Goal: Task Accomplishment & Management: Complete application form

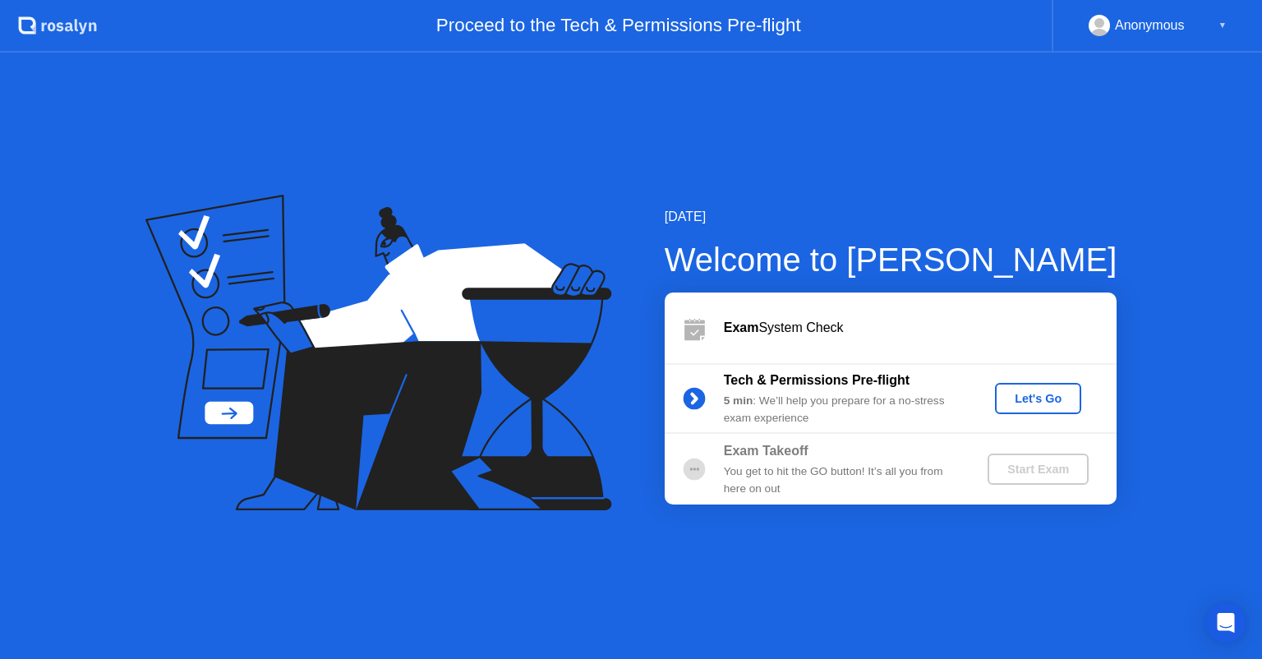
click at [1049, 408] on button "Let's Go" at bounding box center [1038, 398] width 86 height 31
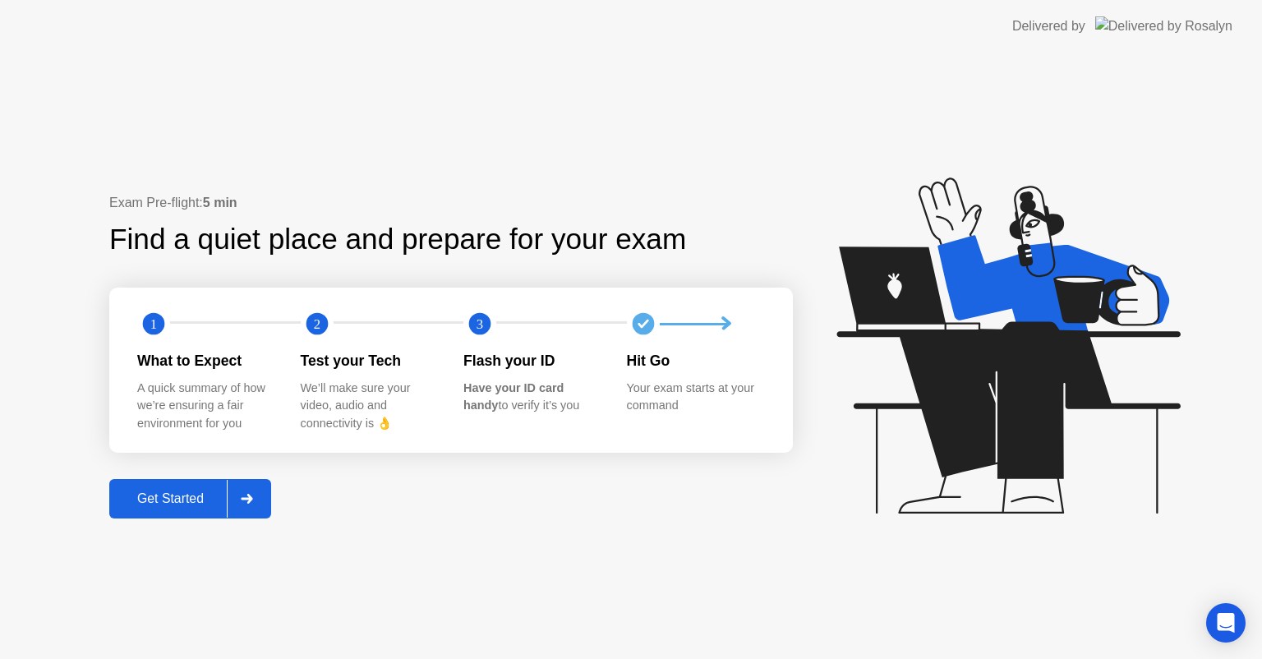
click at [182, 487] on button "Get Started" at bounding box center [190, 498] width 162 height 39
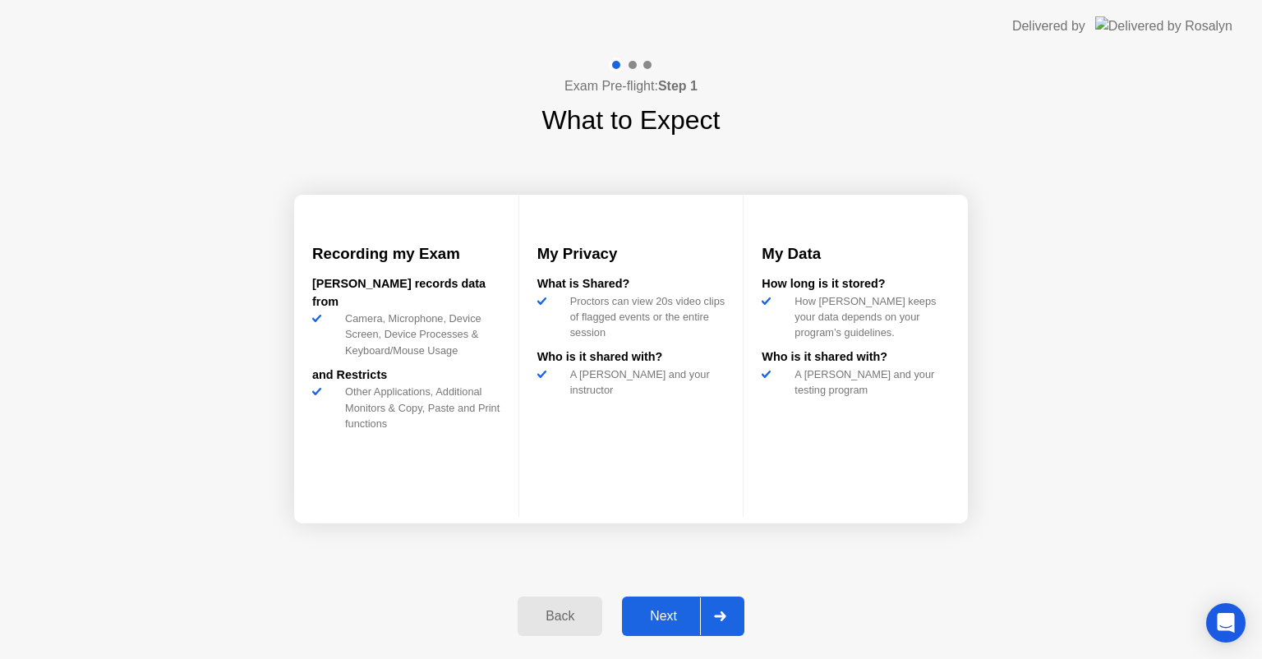
click at [679, 610] on div "Next" at bounding box center [663, 616] width 73 height 15
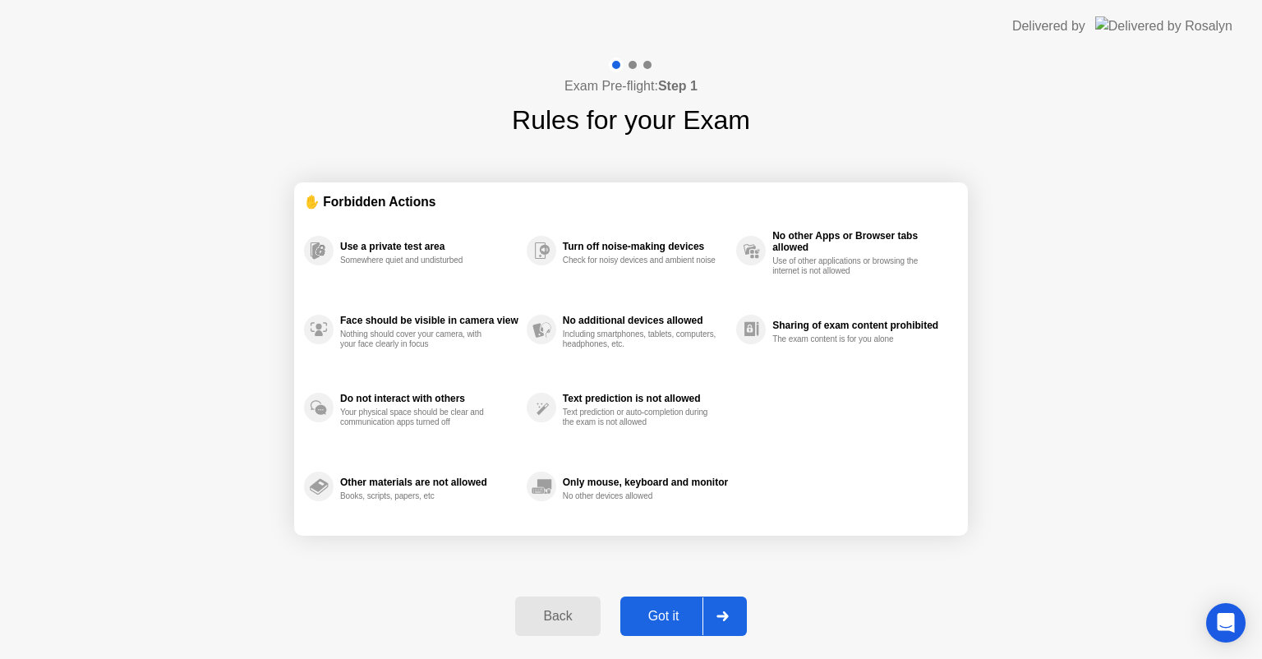
click at [677, 610] on div "Got it" at bounding box center [663, 616] width 77 height 15
select select "**********"
select select "*******"
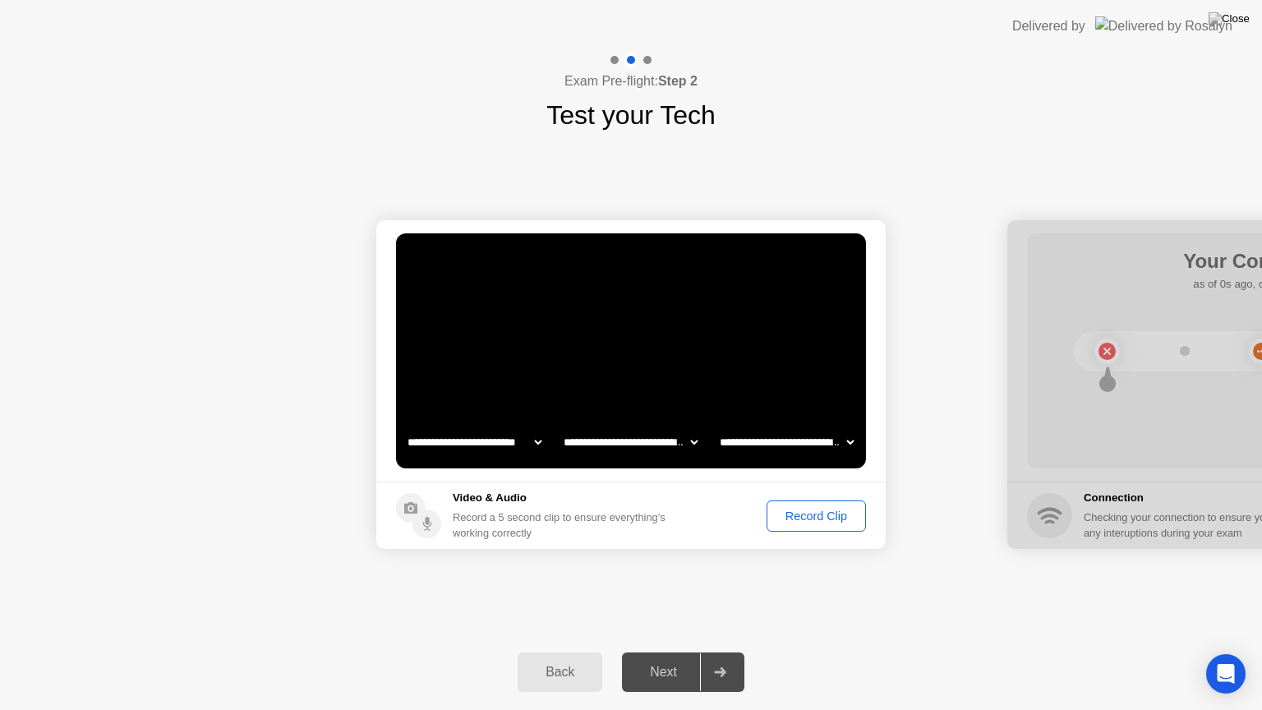
click at [829, 523] on div "Record Clip" at bounding box center [816, 515] width 88 height 13
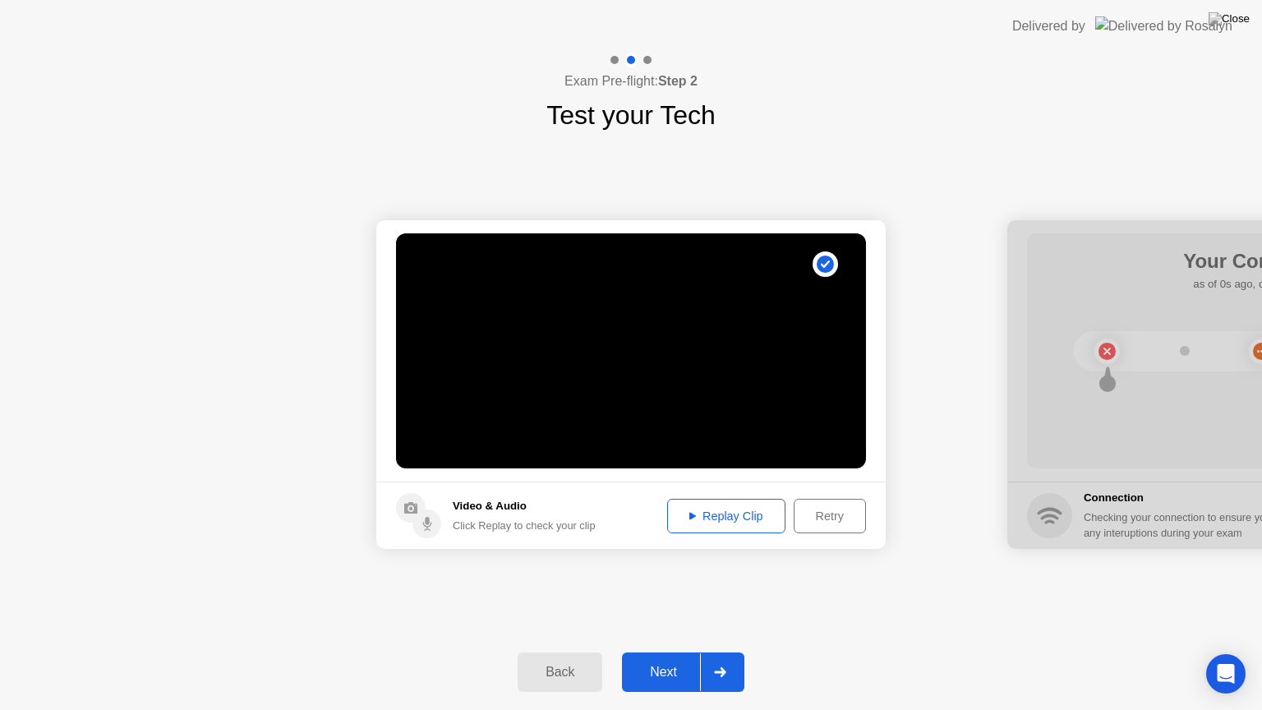
click at [651, 658] on div "Next" at bounding box center [663, 672] width 73 height 15
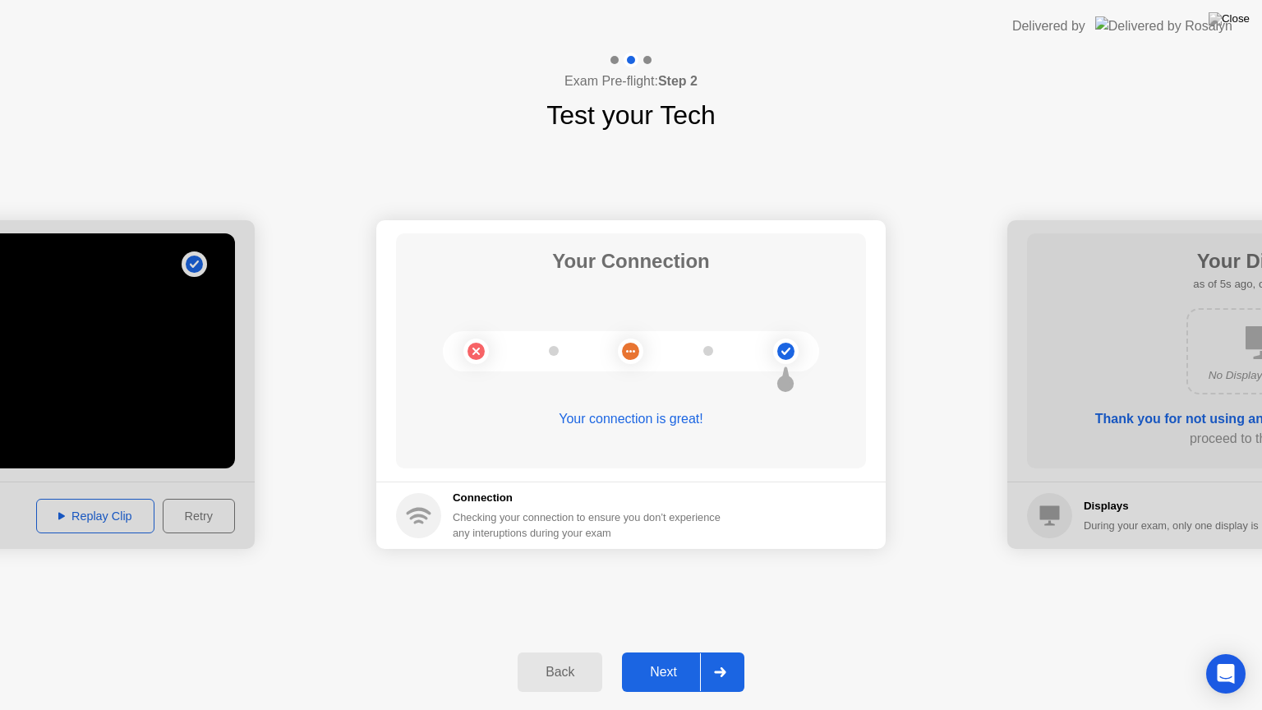
click at [666, 658] on div "Next" at bounding box center [663, 672] width 73 height 15
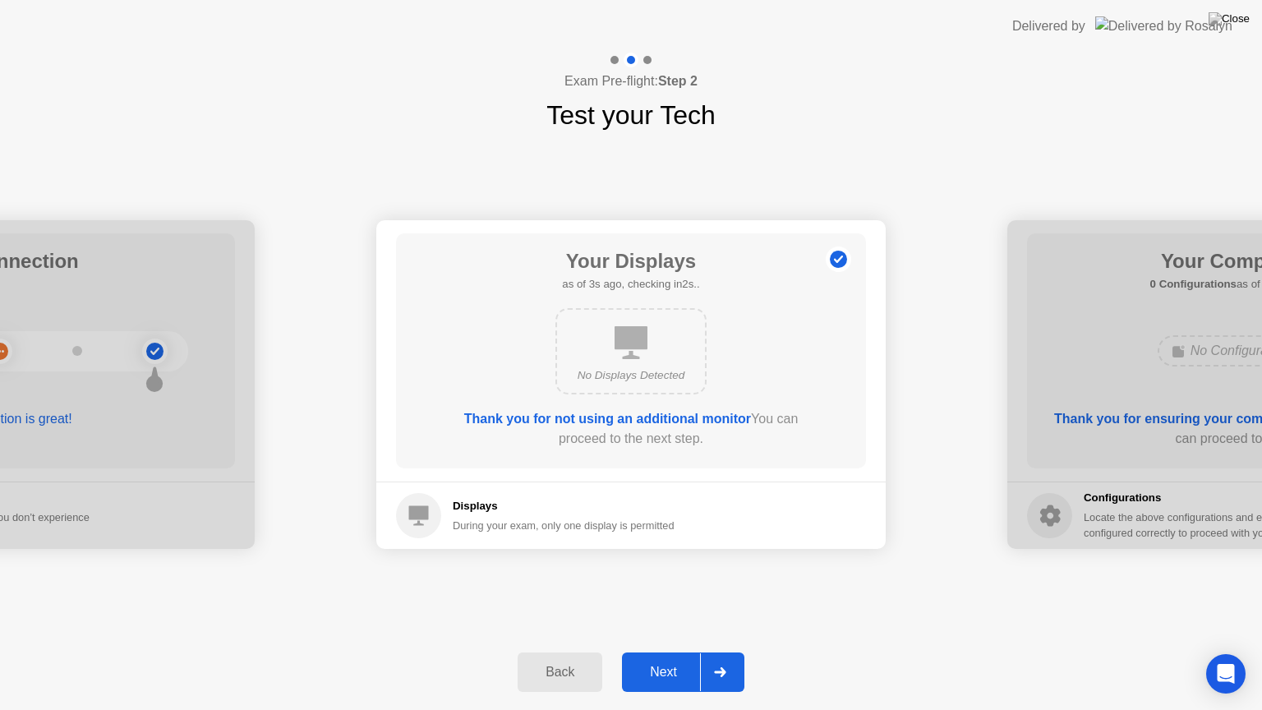
click at [667, 658] on div "Next" at bounding box center [663, 672] width 73 height 15
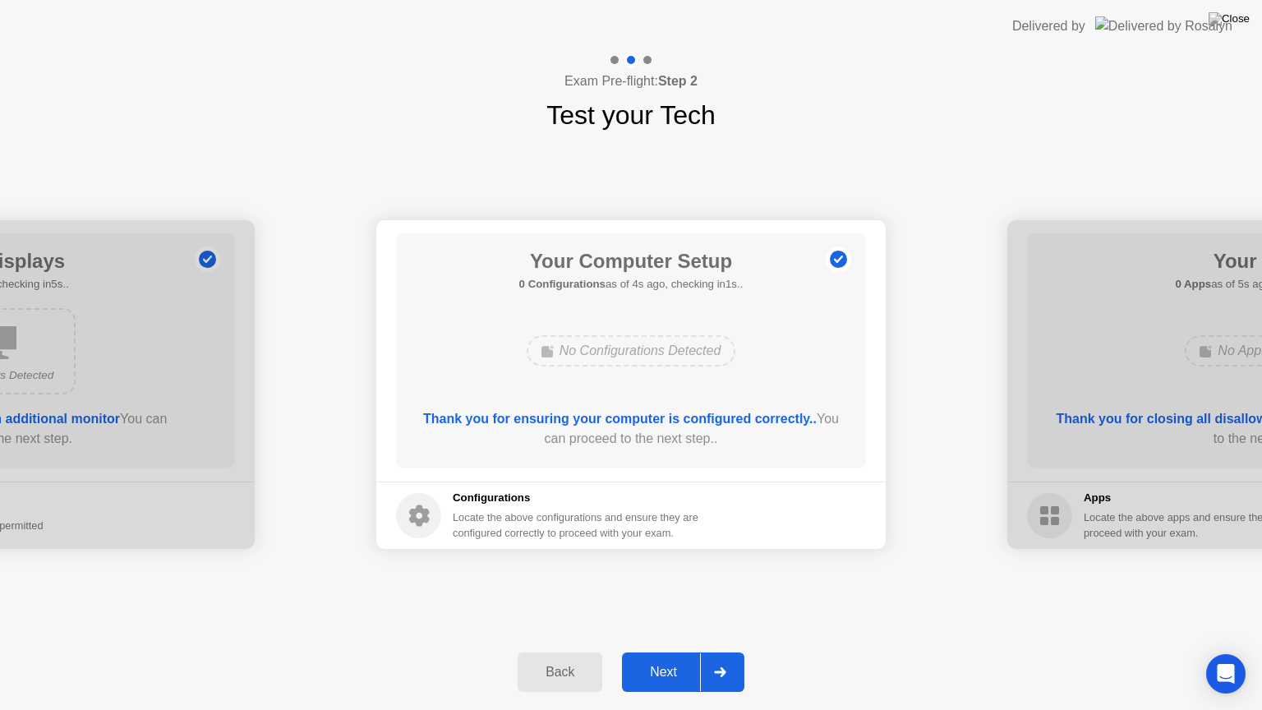
click at [670, 658] on div "Next" at bounding box center [663, 672] width 73 height 15
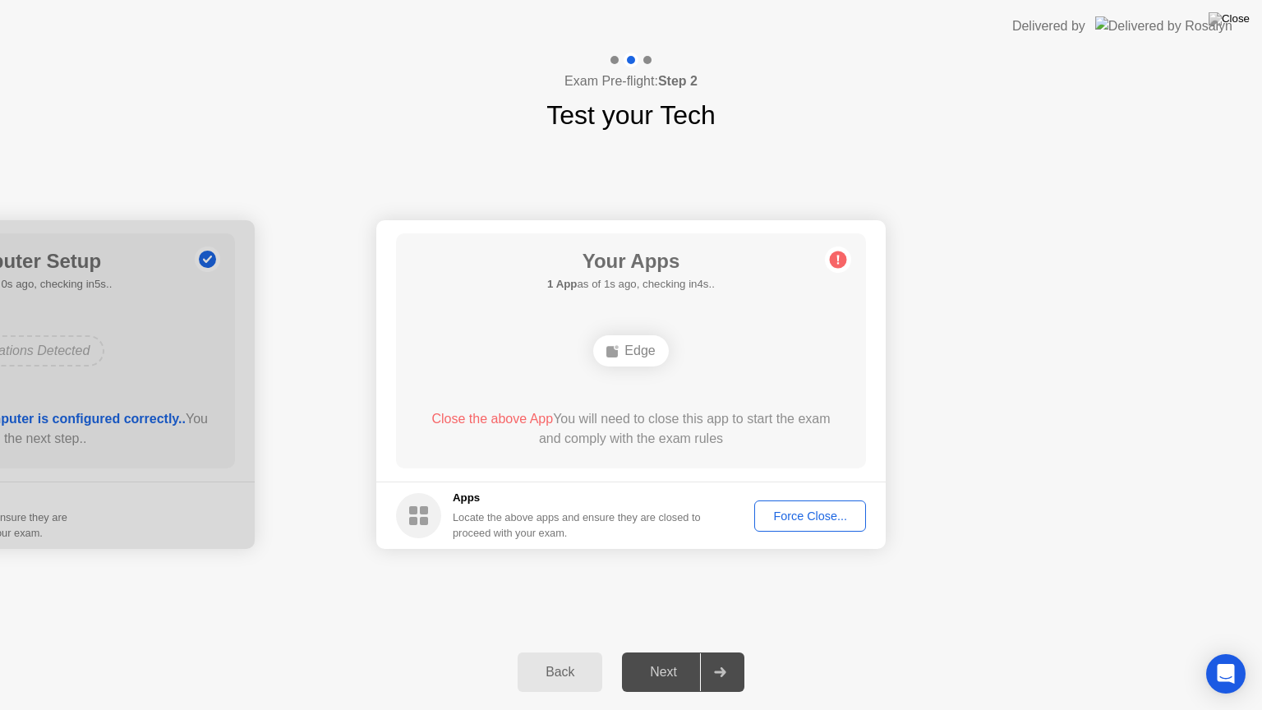
click at [795, 509] on div "Force Close..." at bounding box center [810, 515] width 100 height 13
click at [398, 516] on circle at bounding box center [418, 515] width 45 height 45
drag, startPoint x: 475, startPoint y: 518, endPoint x: 494, endPoint y: 519, distance: 19.0
click at [477, 518] on div "Locate the above apps and ensure they are closed to proceed with your exam." at bounding box center [577, 524] width 249 height 31
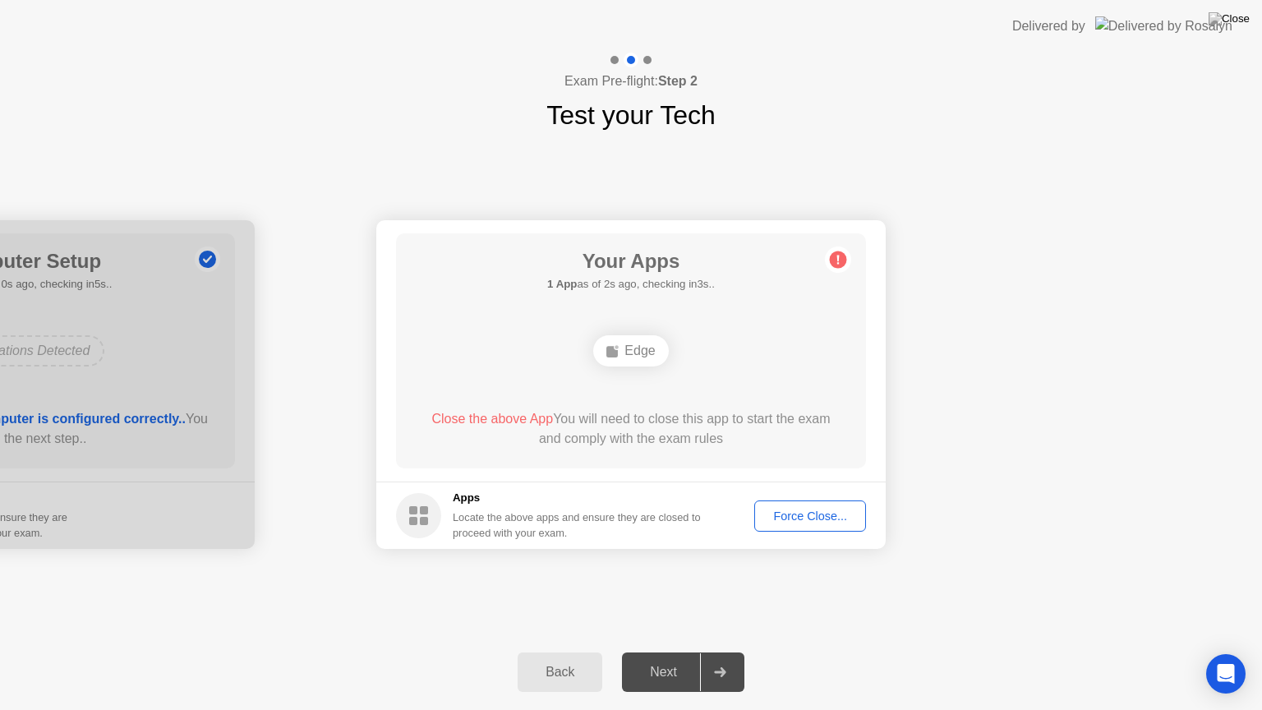
click at [831, 521] on div "Force Close..." at bounding box center [810, 515] width 100 height 13
click at [1047, 658] on div at bounding box center [631, 710] width 1262 height 0
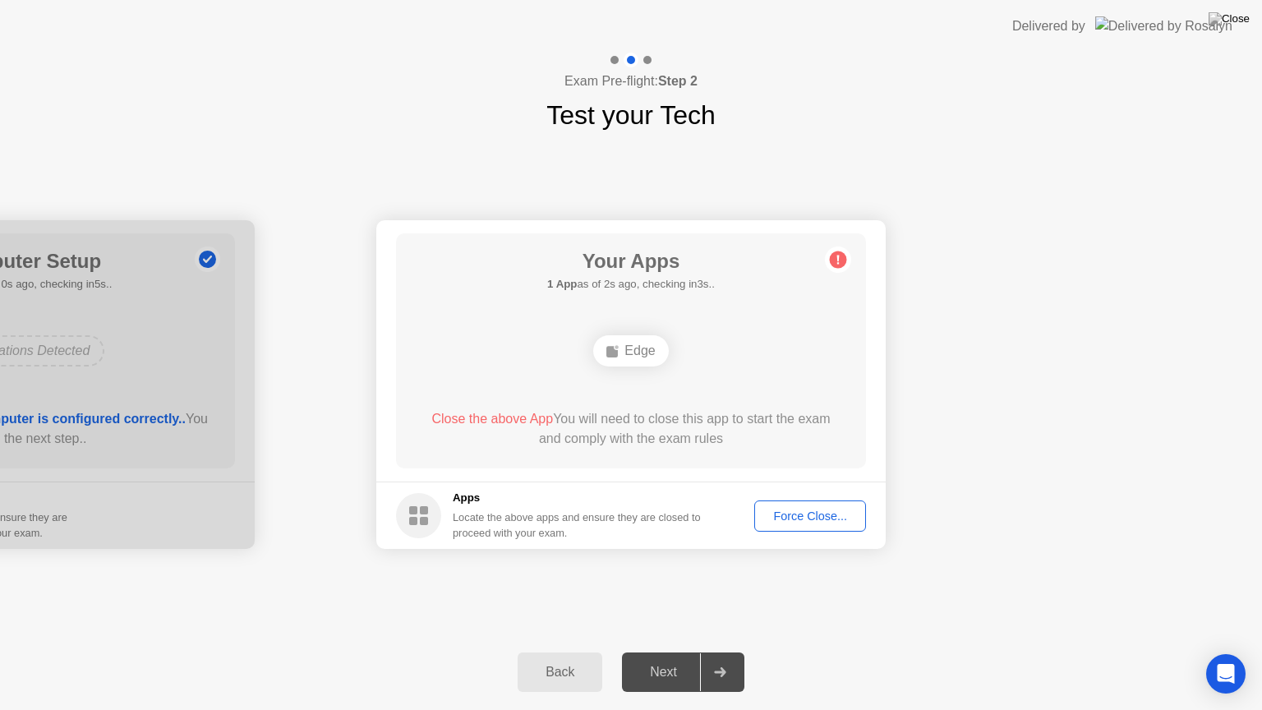
click at [790, 509] on div "Force Close..." at bounding box center [810, 515] width 100 height 13
click at [802, 515] on div "Force Close..." at bounding box center [810, 515] width 100 height 13
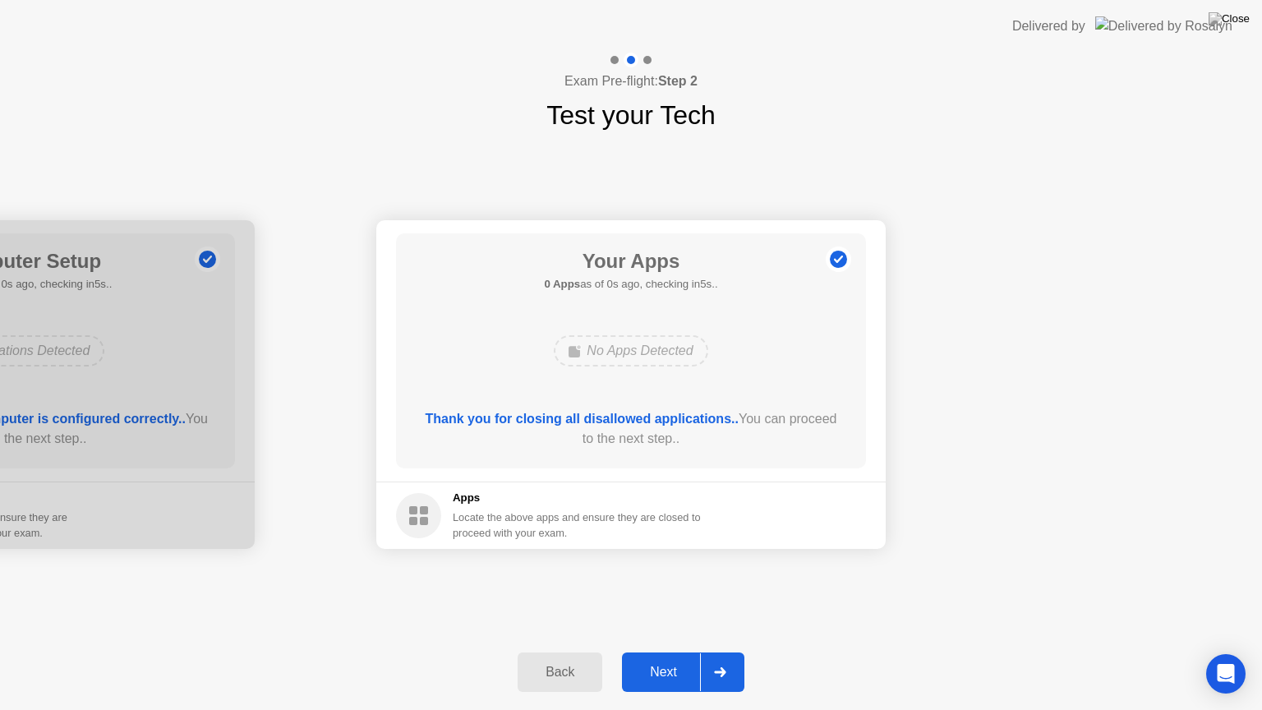
drag, startPoint x: 1027, startPoint y: 0, endPoint x: 1025, endPoint y: 17, distance: 17.4
click at [1025, 17] on header "Delivered by" at bounding box center [631, 26] width 1262 height 53
click at [683, 658] on button "Next" at bounding box center [683, 671] width 122 height 39
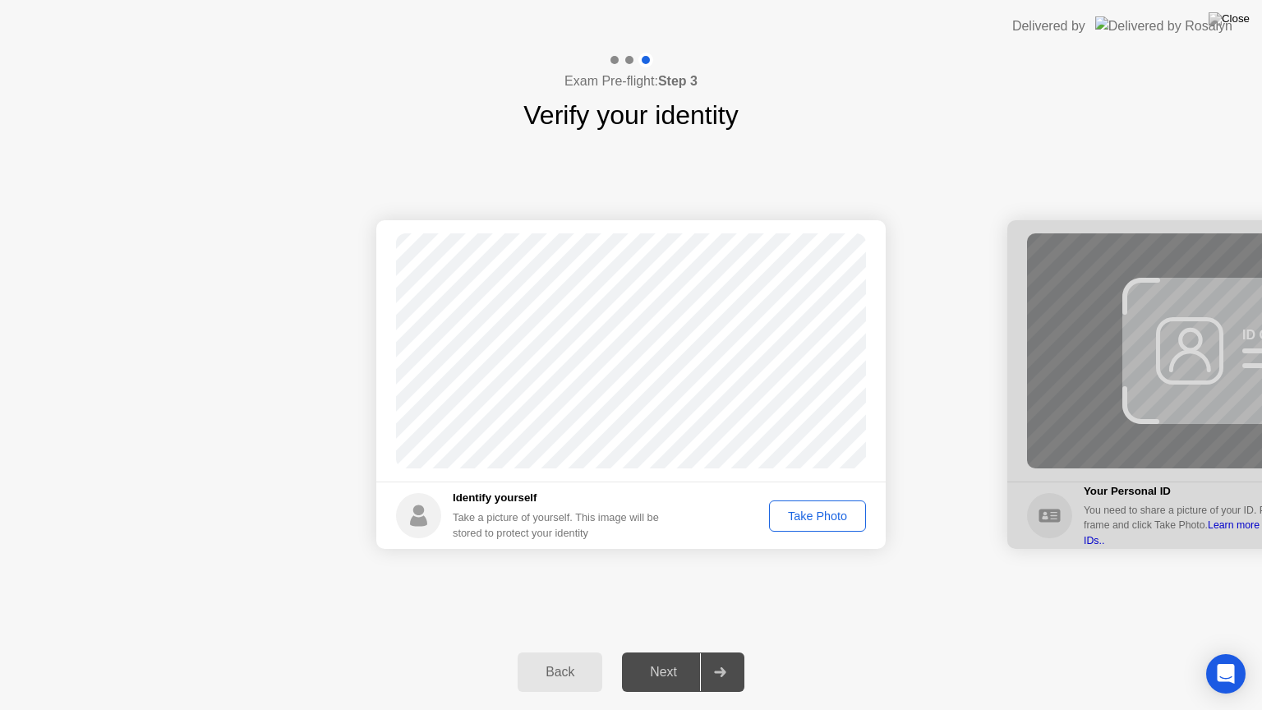
click at [828, 524] on button "Take Photo" at bounding box center [817, 515] width 97 height 31
click at [654, 658] on div "Next" at bounding box center [663, 672] width 73 height 15
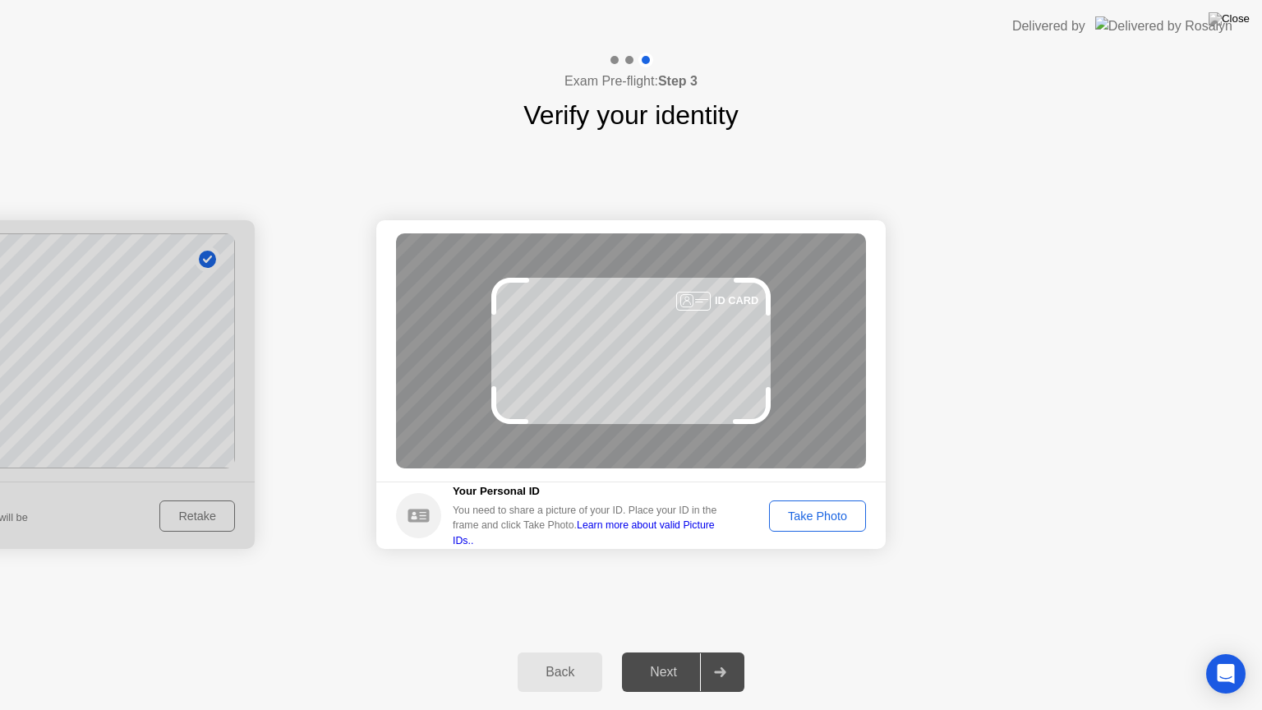
click at [822, 503] on button "Take Photo" at bounding box center [817, 515] width 97 height 31
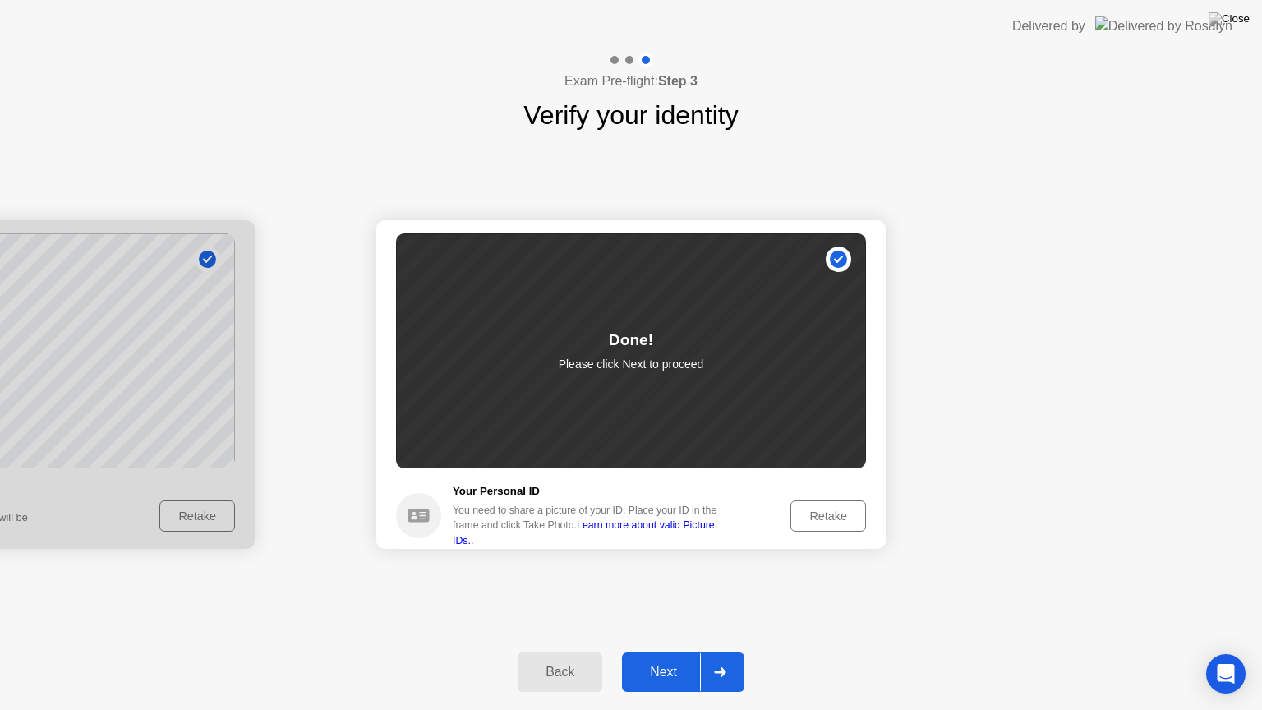
click at [661, 658] on div "Next" at bounding box center [663, 672] width 73 height 15
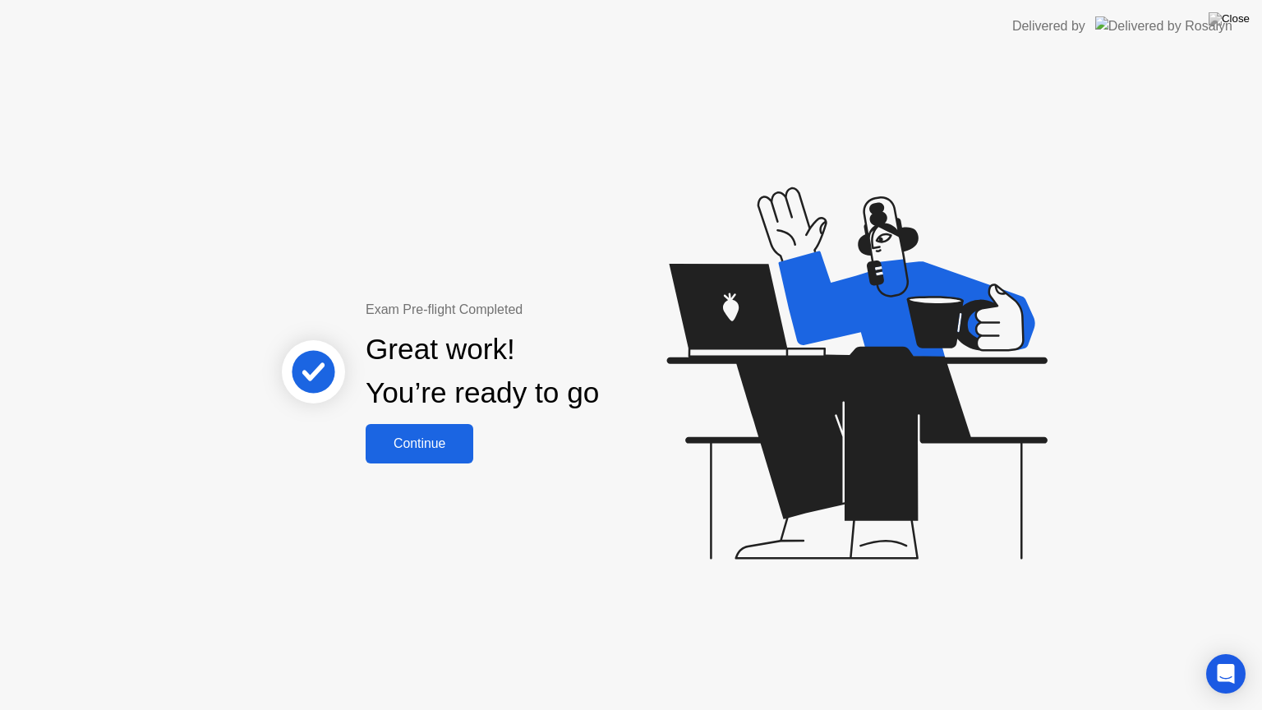
click at [445, 436] on div "Continue" at bounding box center [420, 443] width 98 height 15
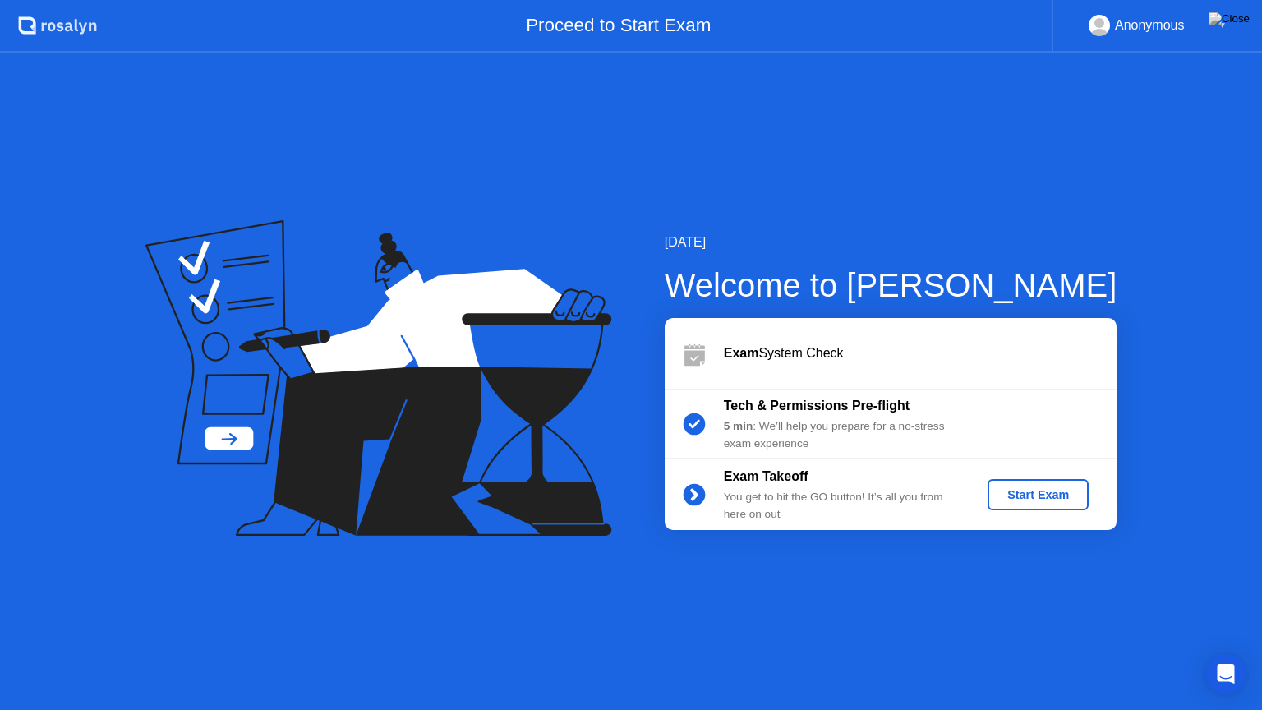
click at [1025, 492] on div "Start Exam" at bounding box center [1038, 494] width 88 height 13
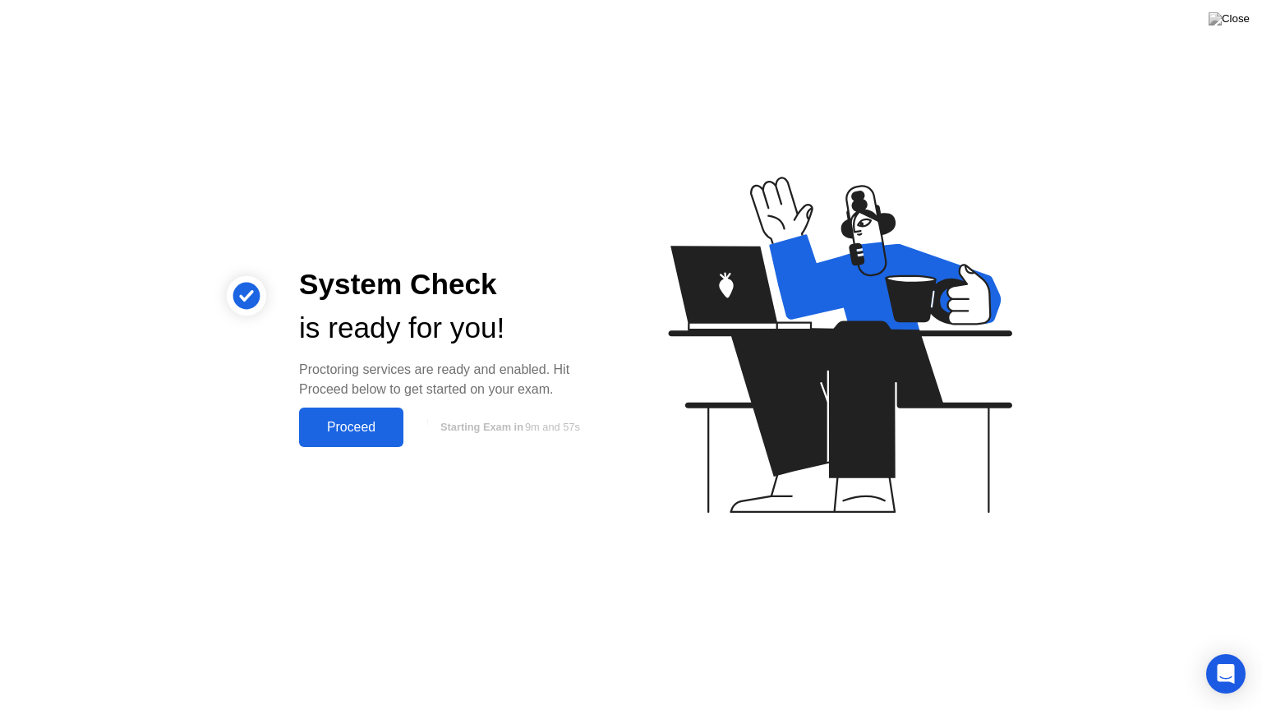
click at [362, 435] on div "Proceed" at bounding box center [351, 427] width 94 height 15
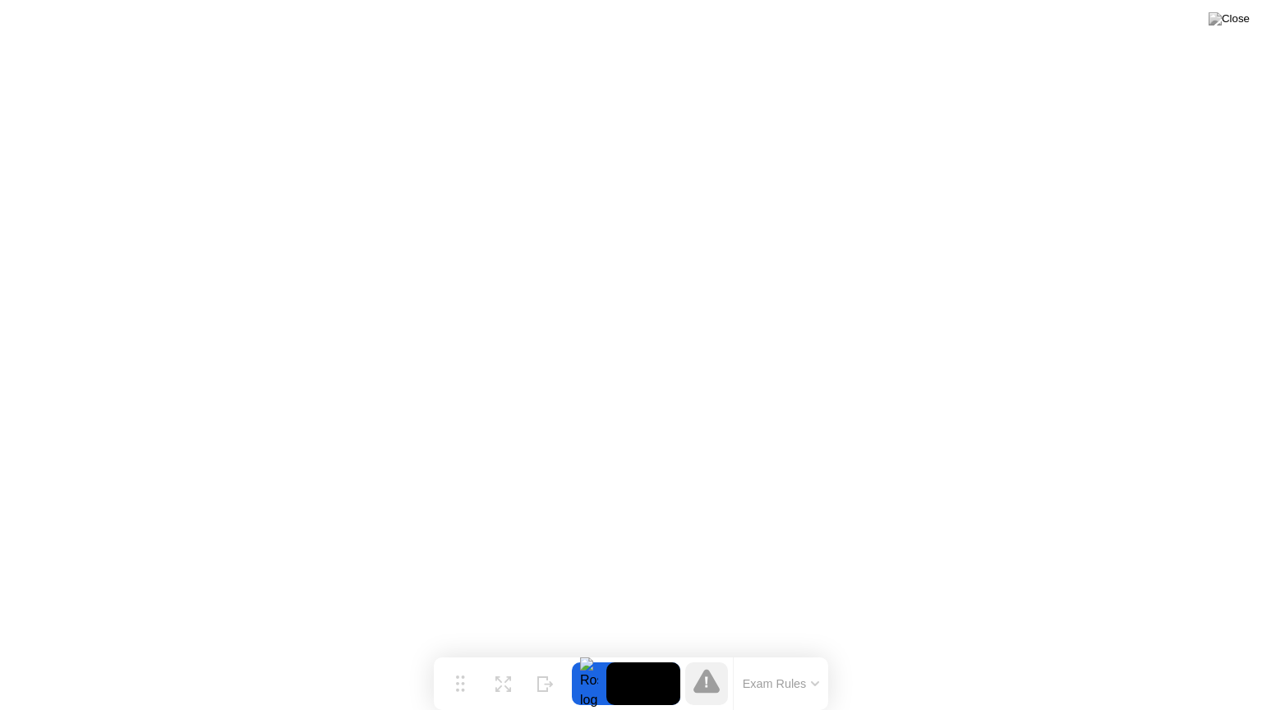
click at [823, 658] on button "Exam Rules" at bounding box center [781, 683] width 87 height 15
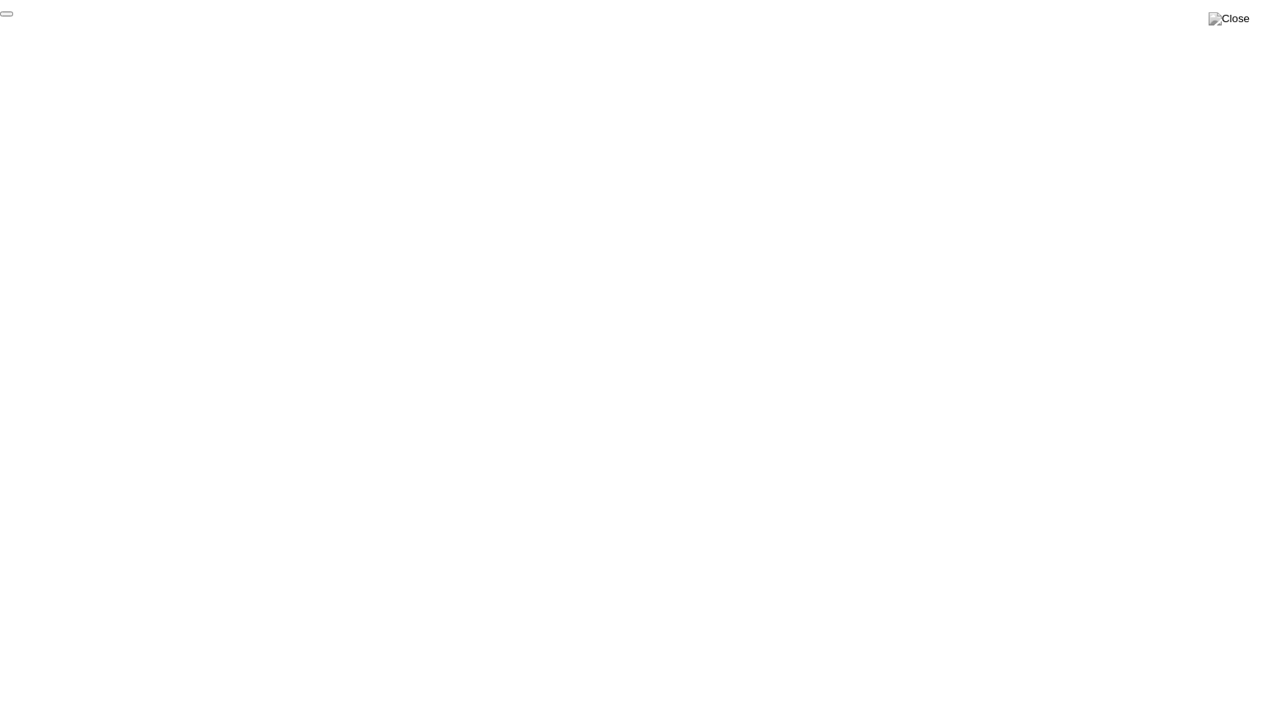
click div "End Proctoring Session"
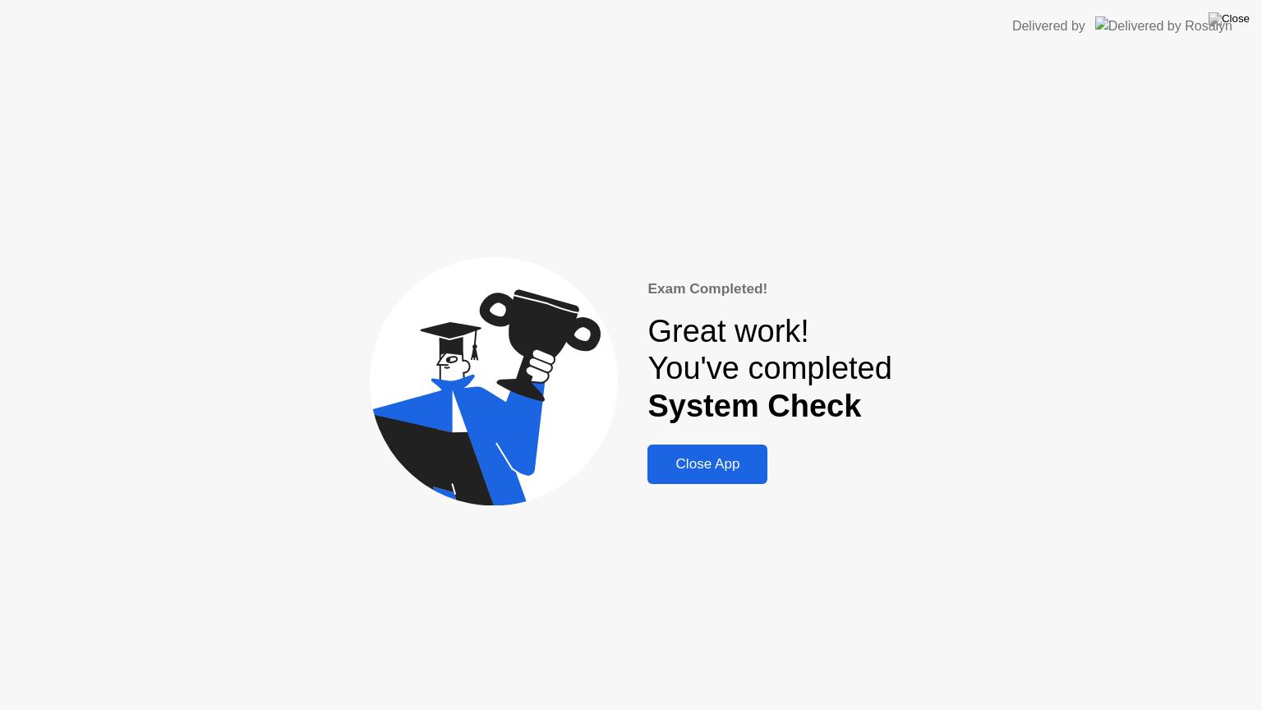
click at [702, 471] on div "Close App" at bounding box center [707, 464] width 110 height 16
